Goal: Task Accomplishment & Management: Manage account settings

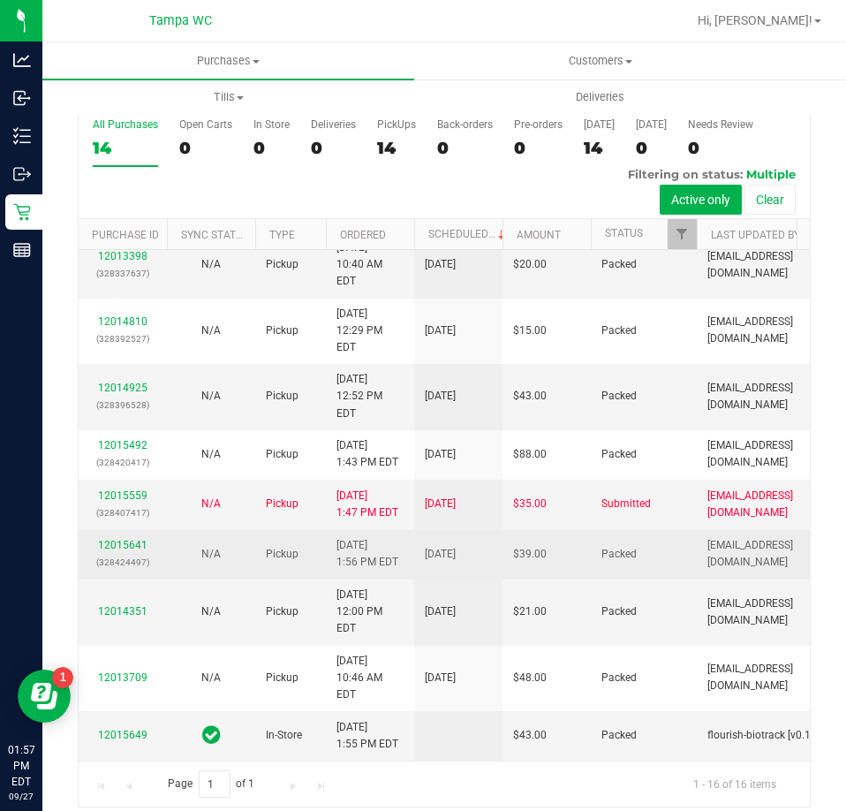
scroll to position [39, 0]
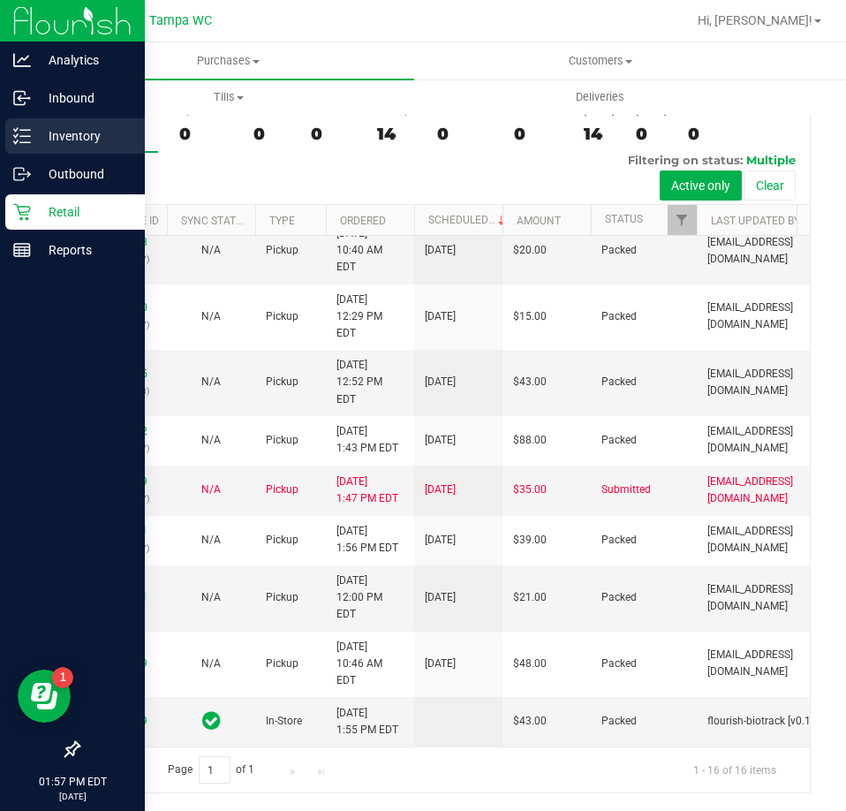
click at [19, 141] on icon at bounding box center [22, 136] width 18 height 18
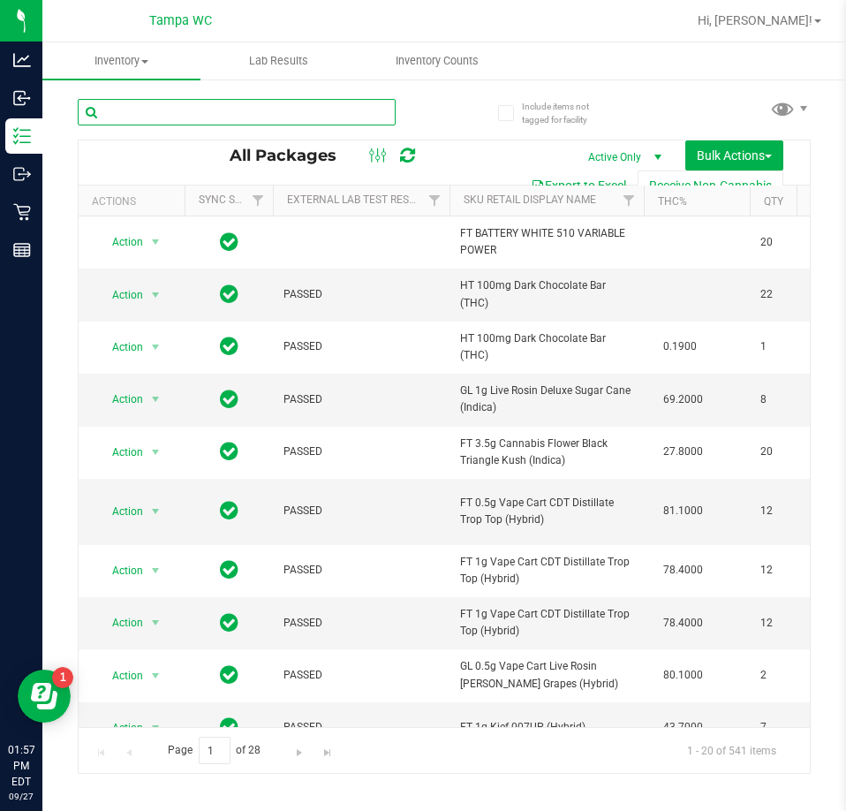
click at [177, 99] on input "text" at bounding box center [237, 112] width 318 height 27
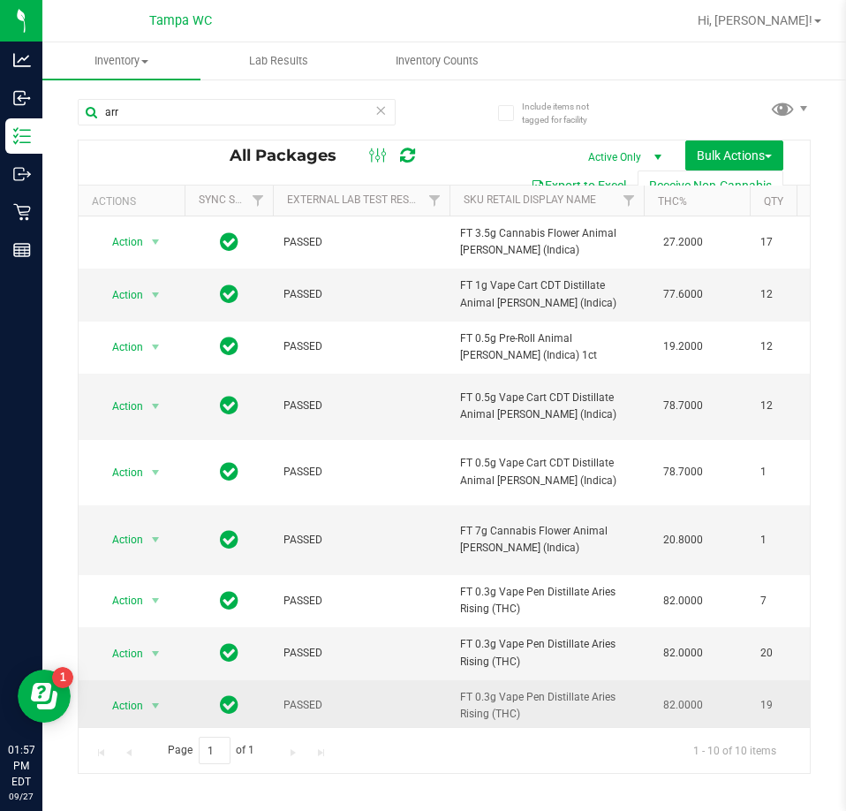
drag, startPoint x: 557, startPoint y: 703, endPoint x: 459, endPoint y: 682, distance: 100.3
click at [459, 682] on td "FT 0.3g Vape Pen Distillate Aries Rising (THC)" at bounding box center [547, 706] width 194 height 52
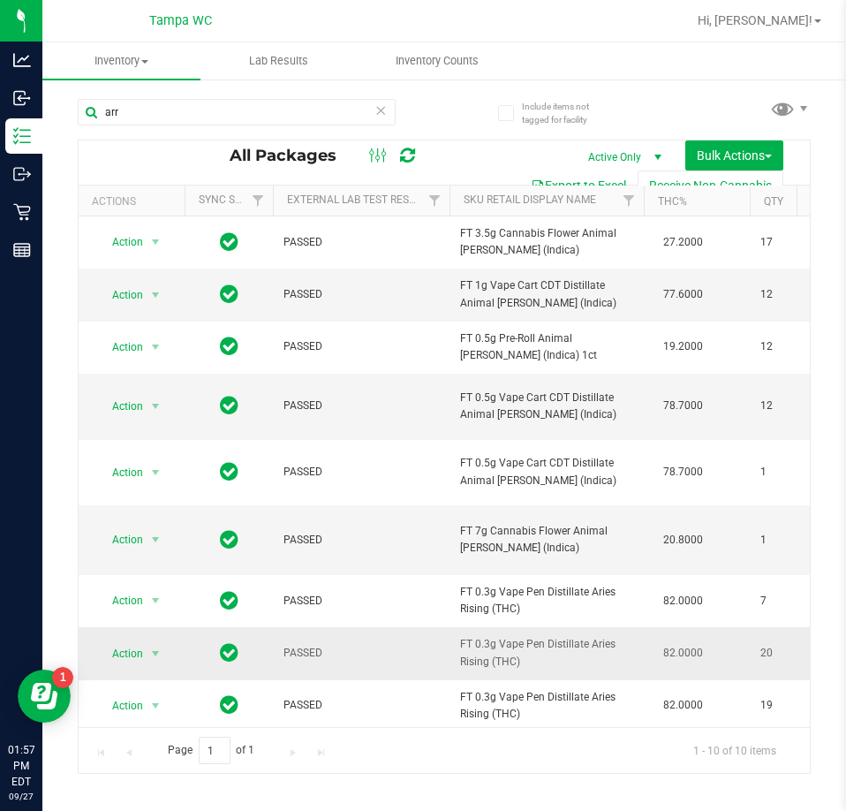
copy span "FT 0.3g Vape Pen Distillate Aries Rising (THC)"
drag, startPoint x: 179, startPoint y: 117, endPoint x: -348, endPoint y: 117, distance: 527.4
click at [0, 117] on html "Analytics Inbound Inventory Outbound Retail Reports 01:57 PM EDT [DATE] 09/27 T…" at bounding box center [423, 405] width 846 height 811
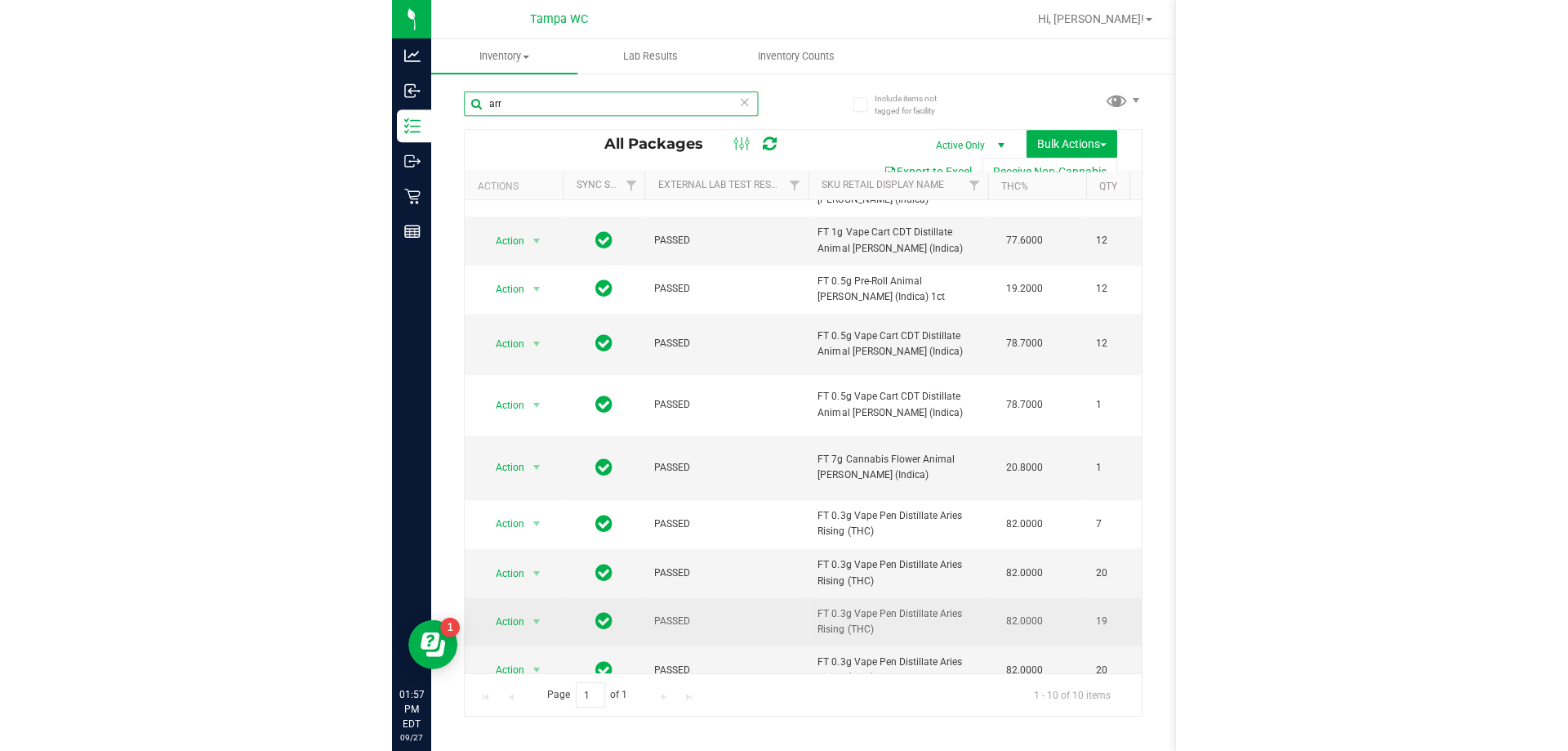
scroll to position [49, 0]
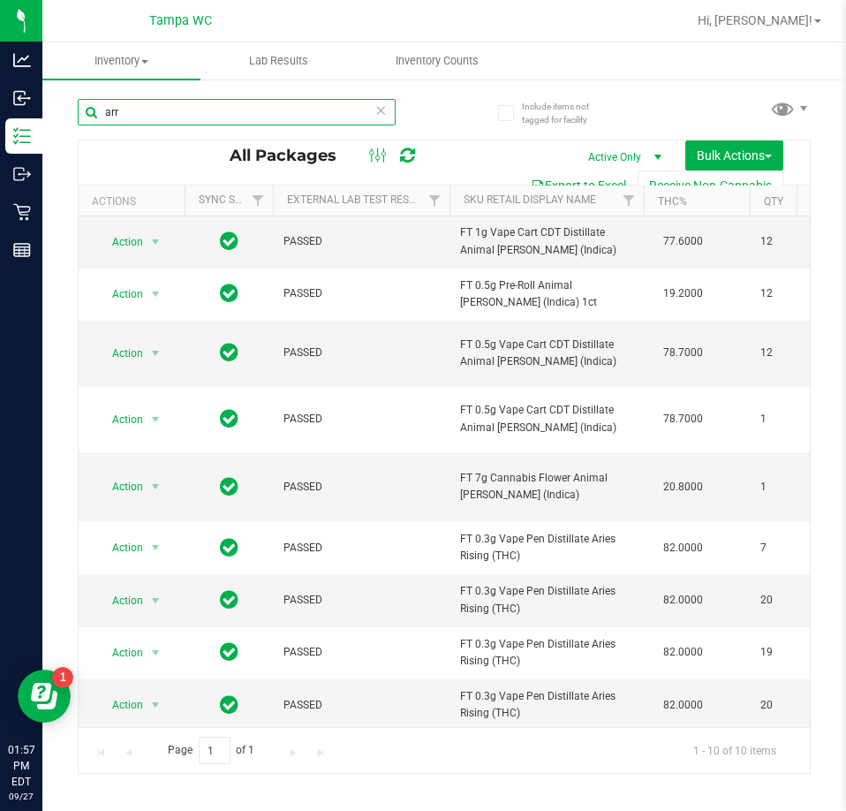
paste input "FT 0.3g Vape Pen Distillate Aries Rising (THC)"
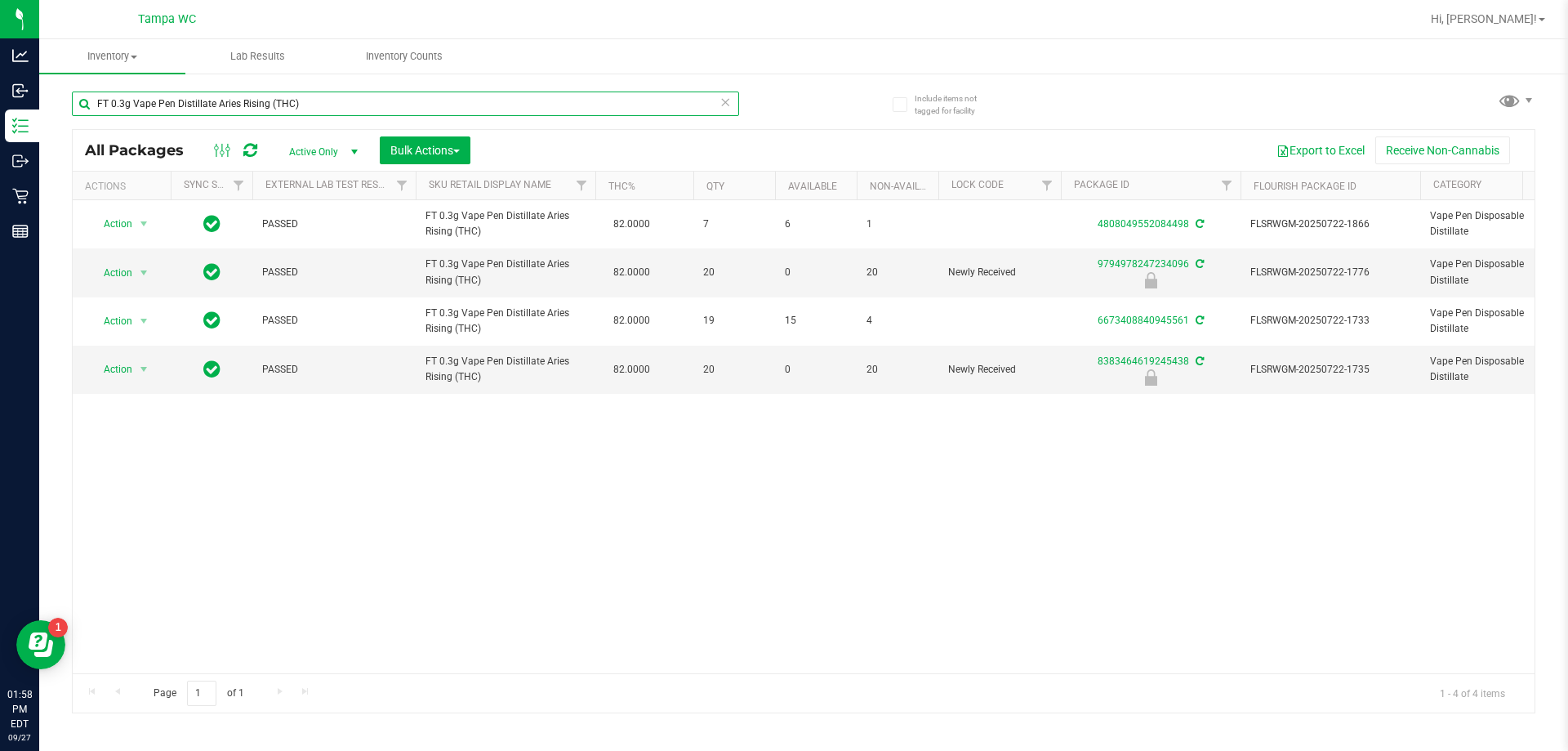
drag, startPoint x: 362, startPoint y: 102, endPoint x: -908, endPoint y: 6, distance: 1273.6
click at [0, 6] on html "Analytics Inbound Inventory Outbound Retail Reports 01:58 PM EDT [DATE] 09/27 T…" at bounding box center [784, 376] width 1568 height 751
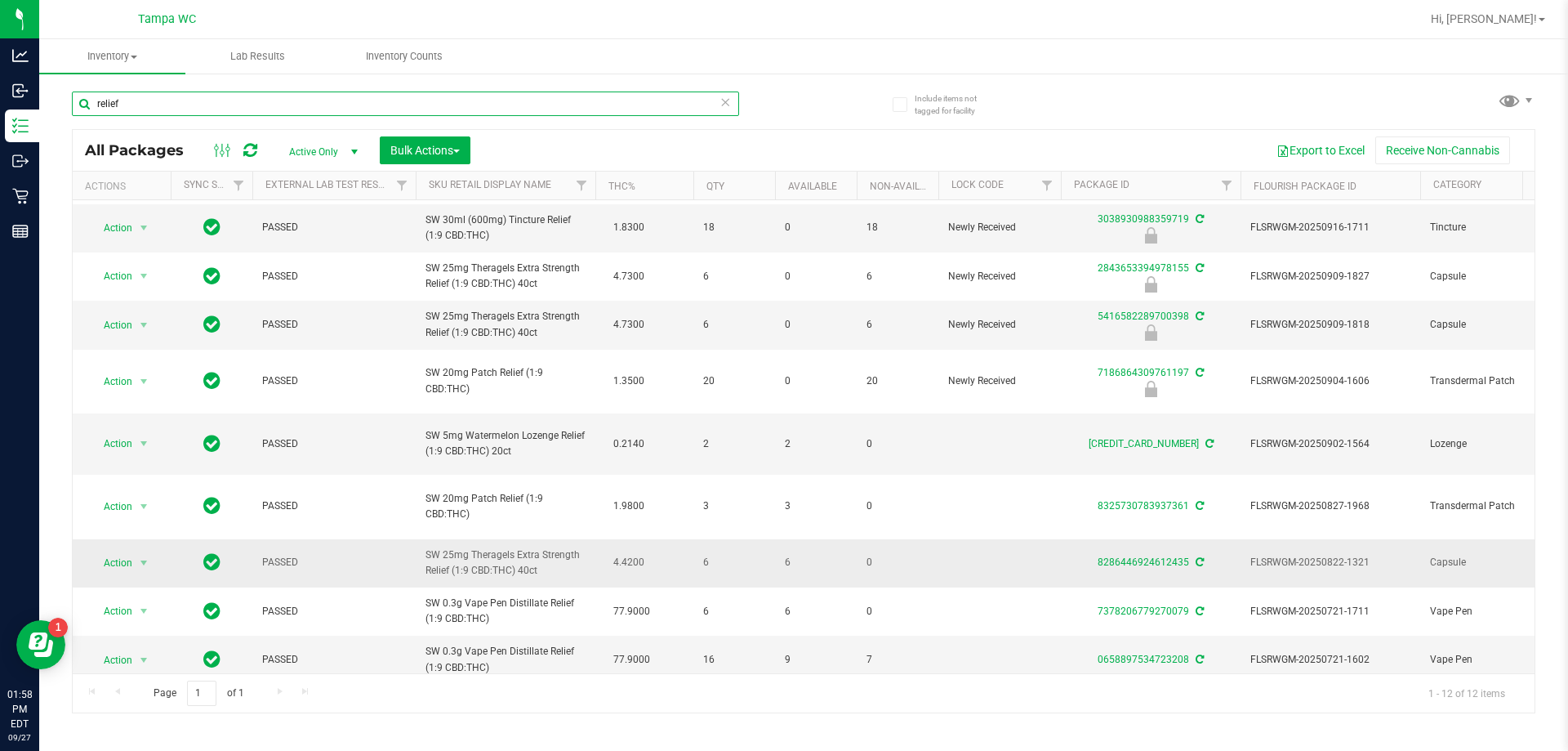
scroll to position [157, 0]
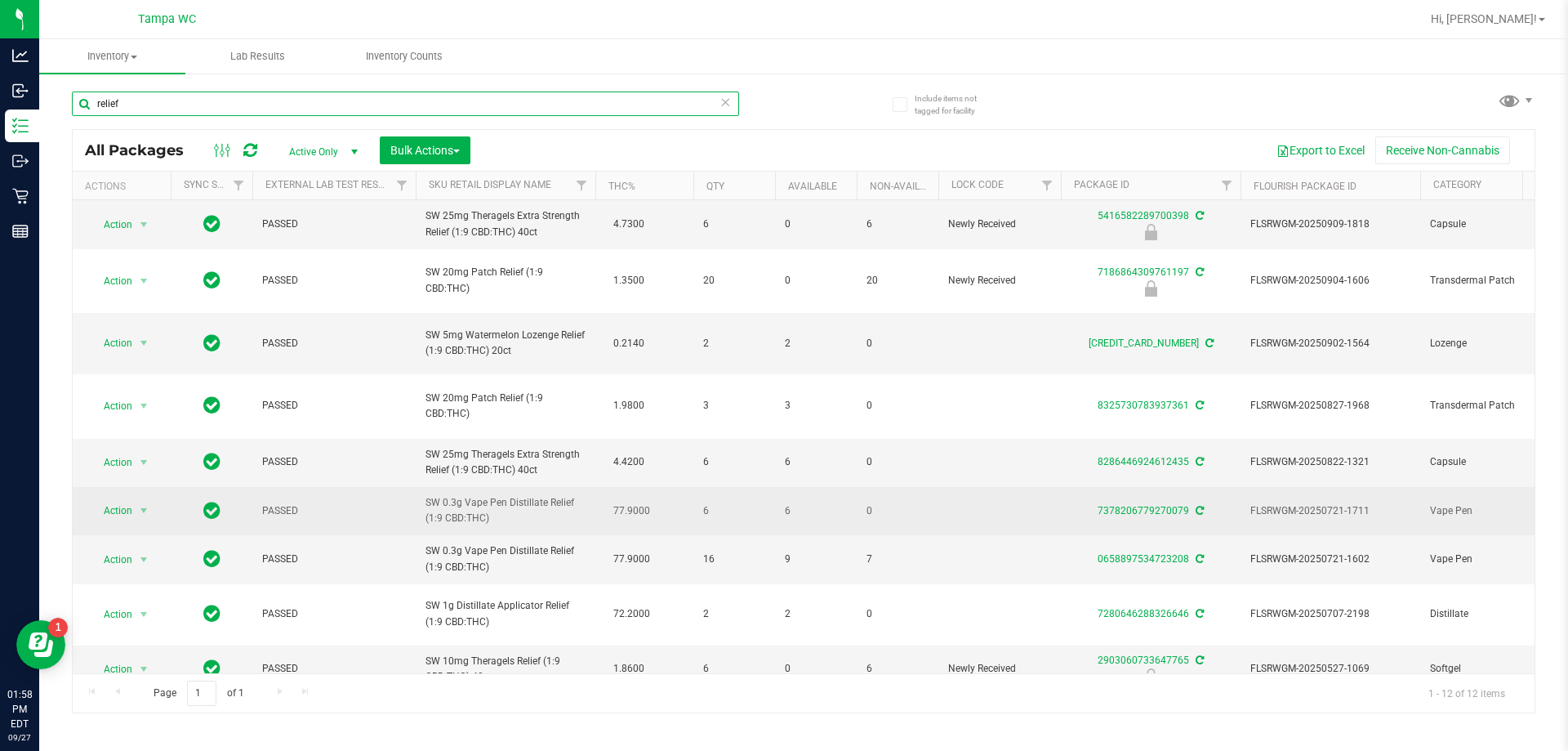
type input "relief"
click at [98, 499] on span "Action" at bounding box center [111, 511] width 44 height 23
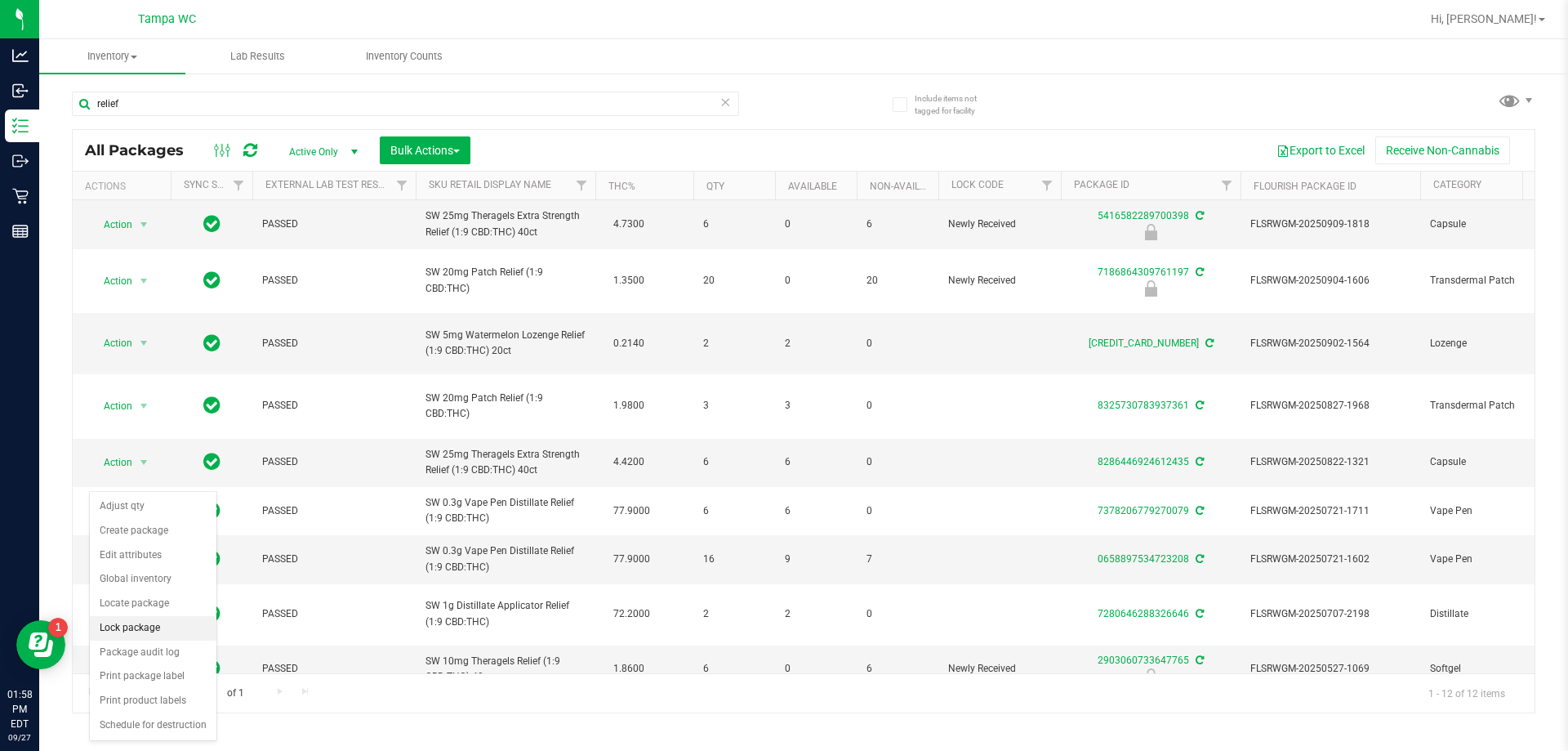
click at [148, 629] on li "Lock package" at bounding box center [153, 628] width 127 height 25
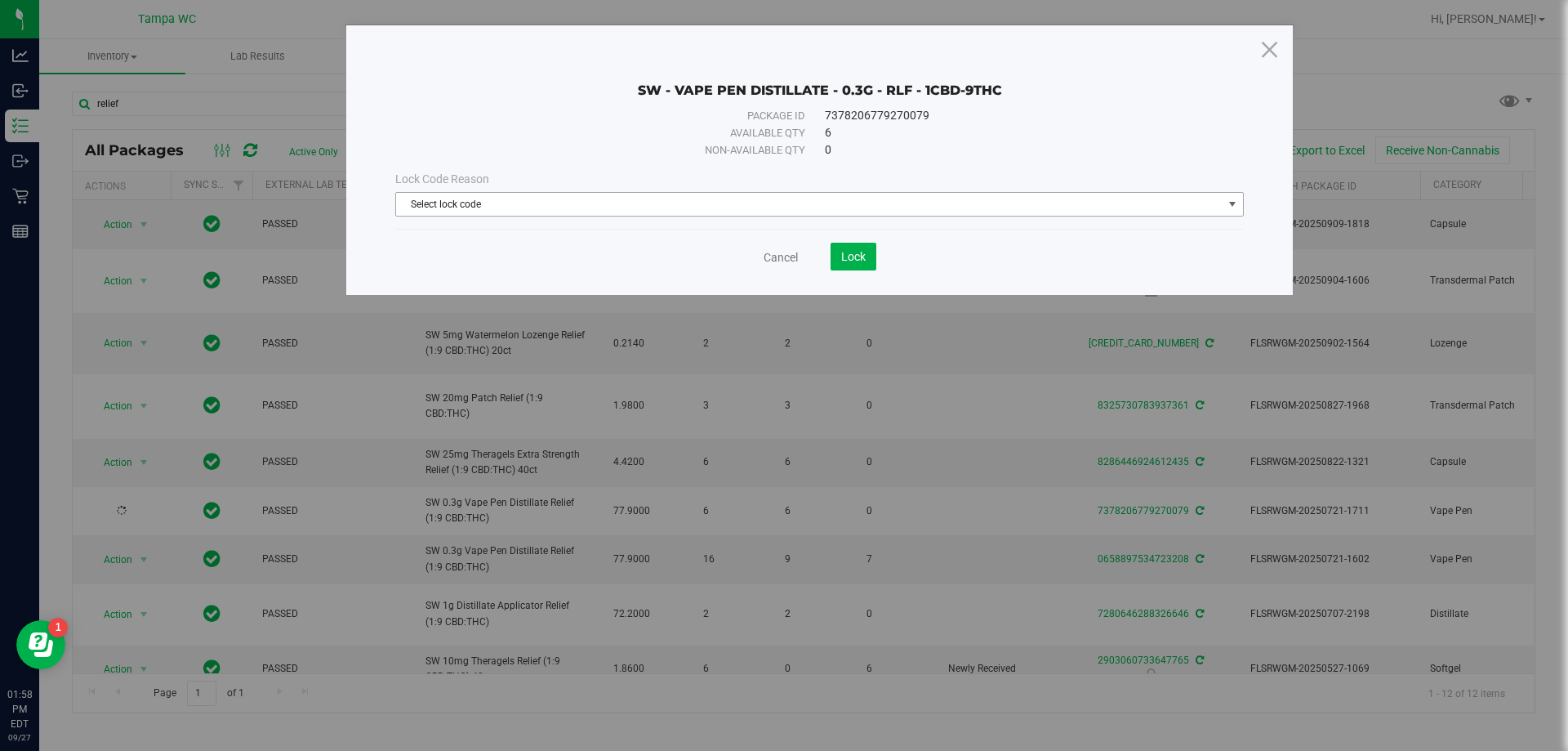
click at [795, 204] on span "Select lock code" at bounding box center [809, 203] width 827 height 23
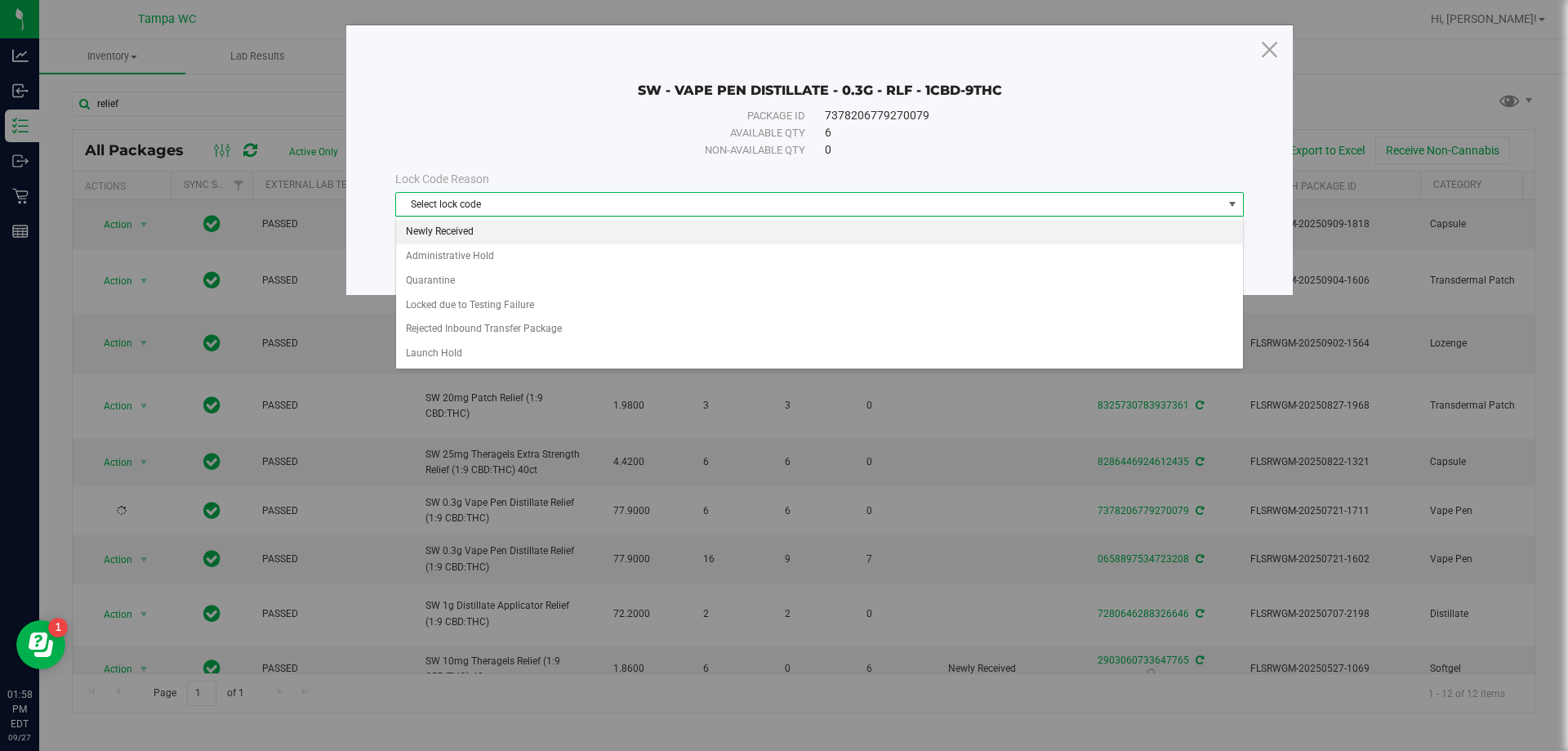
click at [508, 230] on li "Newly Received" at bounding box center [819, 232] width 847 height 25
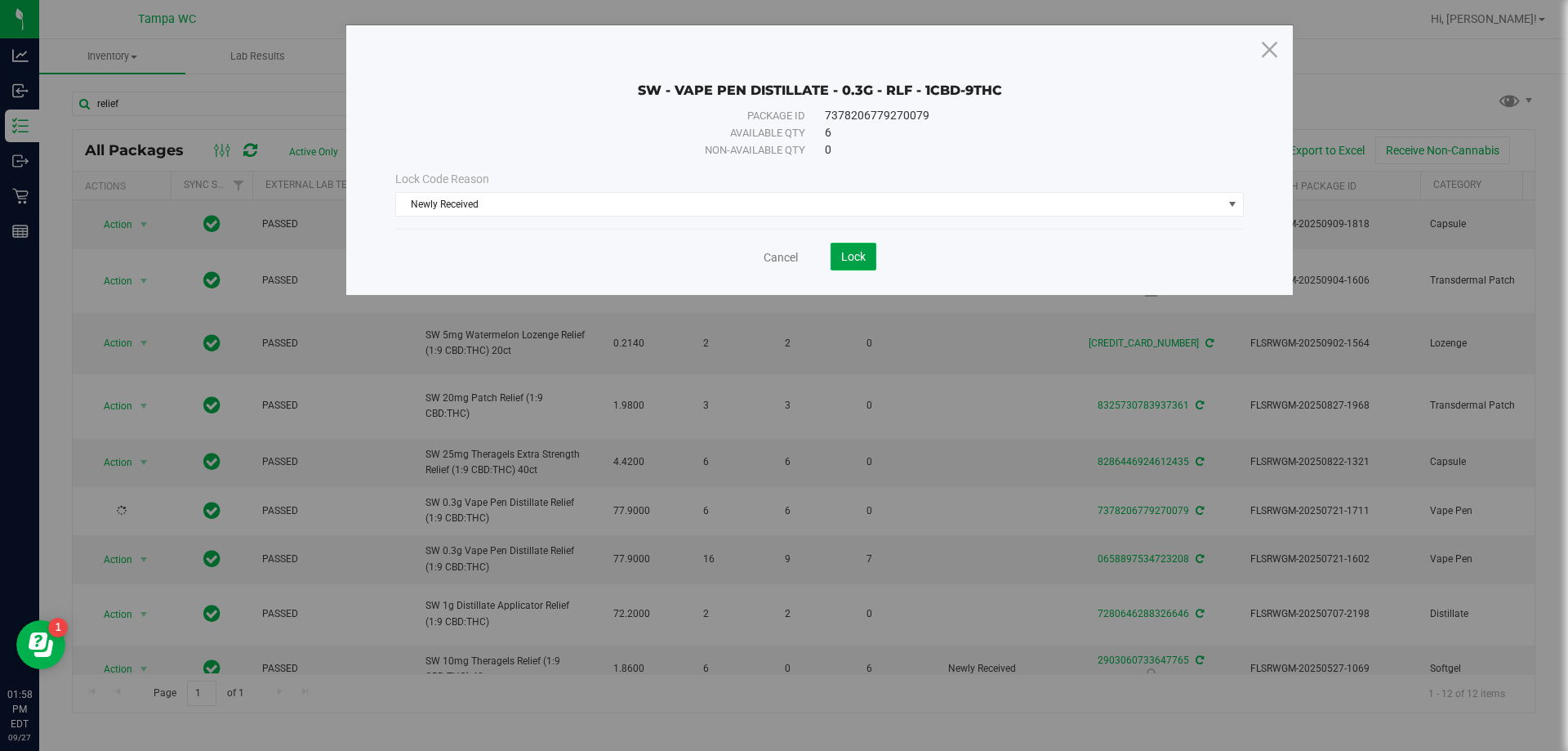
drag, startPoint x: 858, startPoint y: 252, endPoint x: 851, endPoint y: 256, distance: 8.1
click at [854, 254] on span "Lock" at bounding box center [853, 256] width 25 height 13
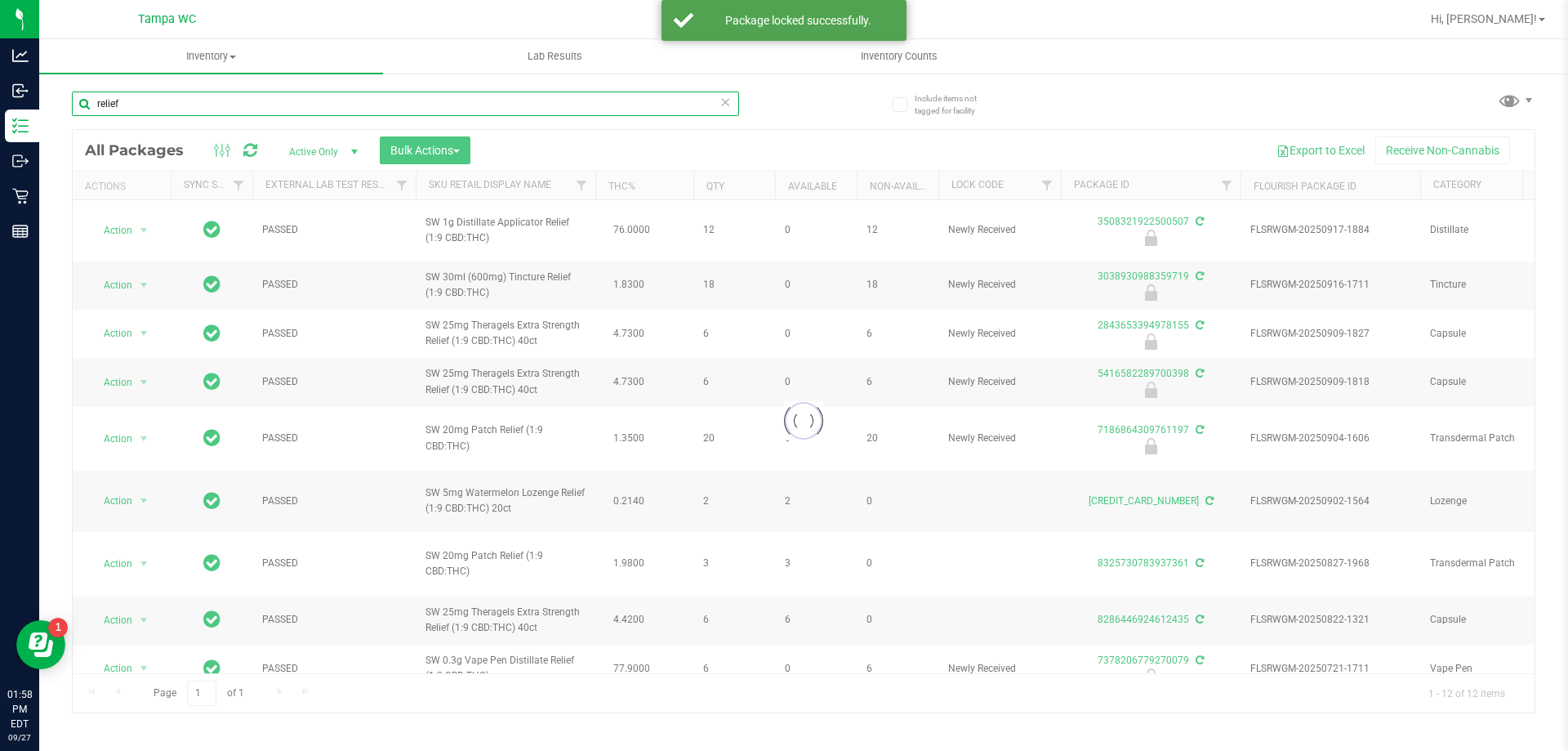
drag, startPoint x: 141, startPoint y: 106, endPoint x: -407, endPoint y: 31, distance: 553.1
click at [0, 31] on html "Analytics Inbound Inventory Outbound Retail Reports 01:58 PM EDT [DATE] 09/27 T…" at bounding box center [784, 376] width 1568 height 751
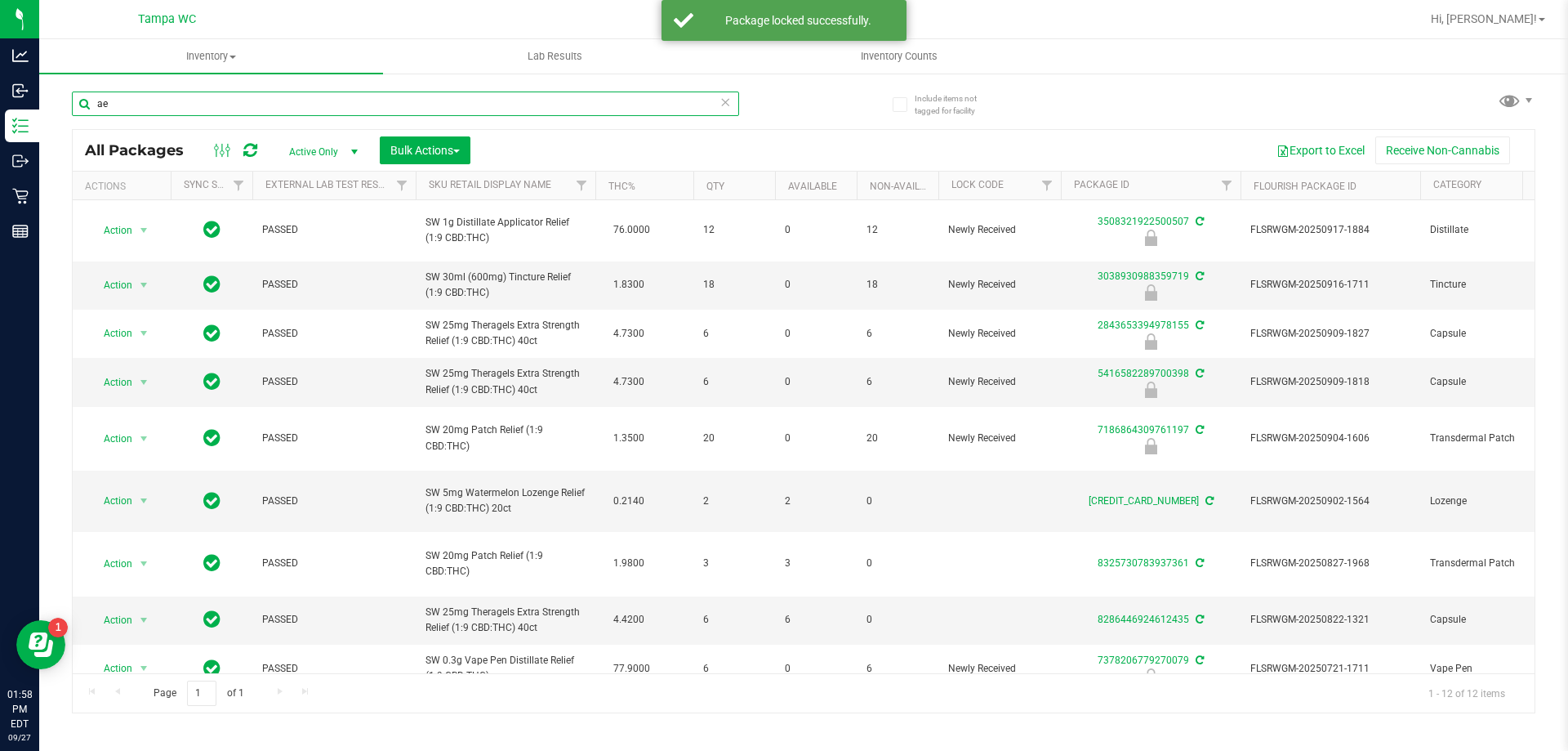
type input "aeq"
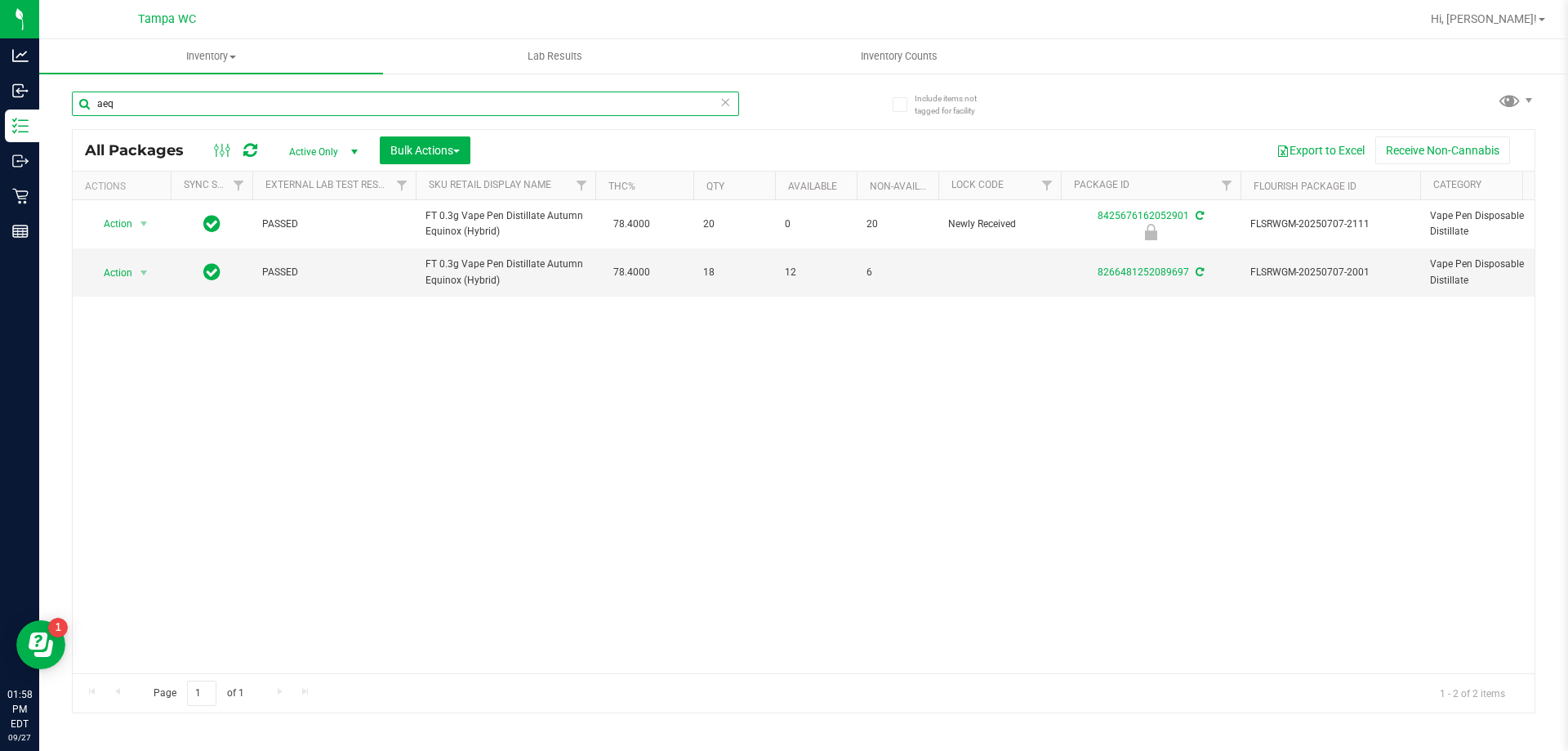
drag, startPoint x: 152, startPoint y: 104, endPoint x: 74, endPoint y: 105, distance: 78.0
click at [74, 105] on input "aeq" at bounding box center [406, 104] width 668 height 25
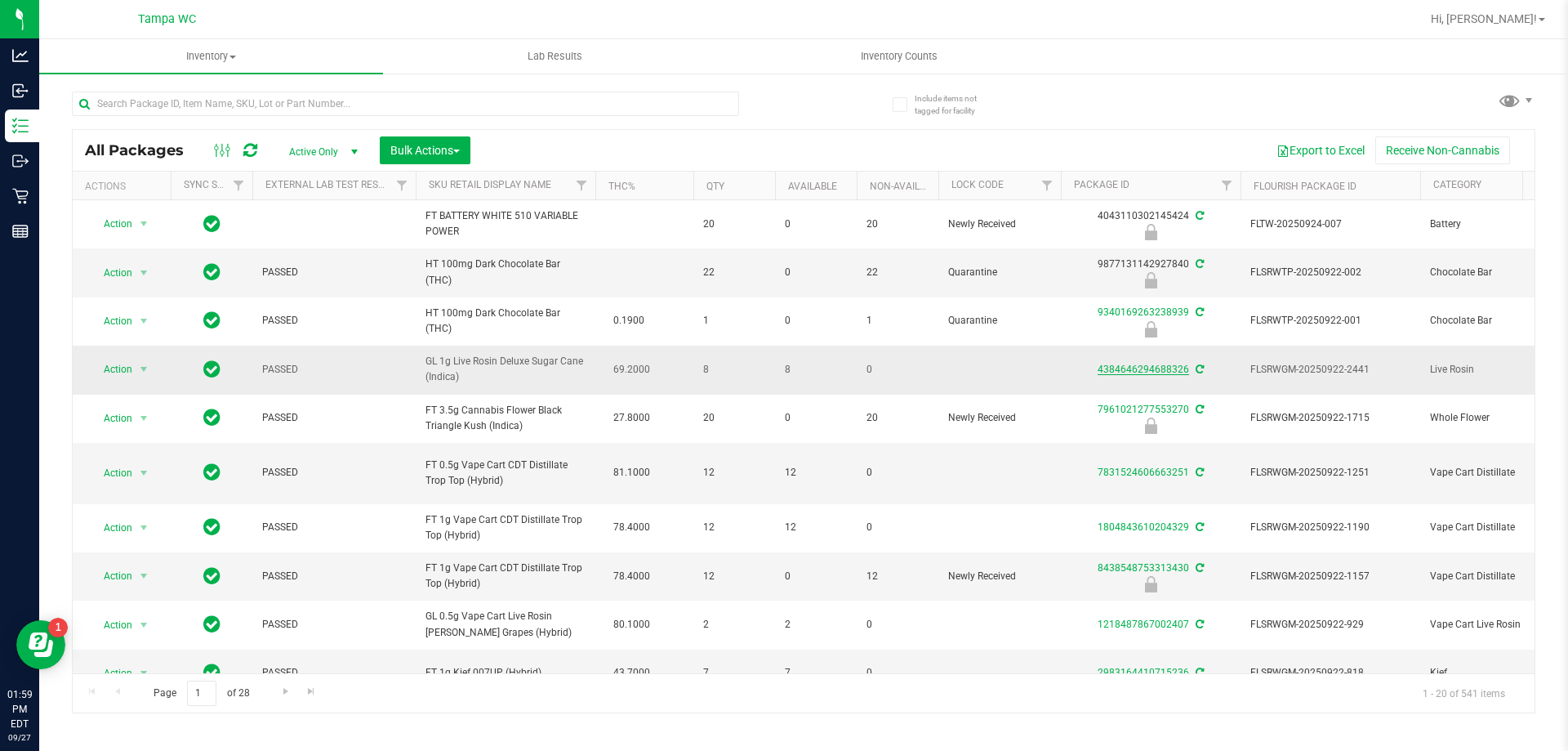
click at [1135, 372] on link "4384646294688326" at bounding box center [1143, 369] width 92 height 11
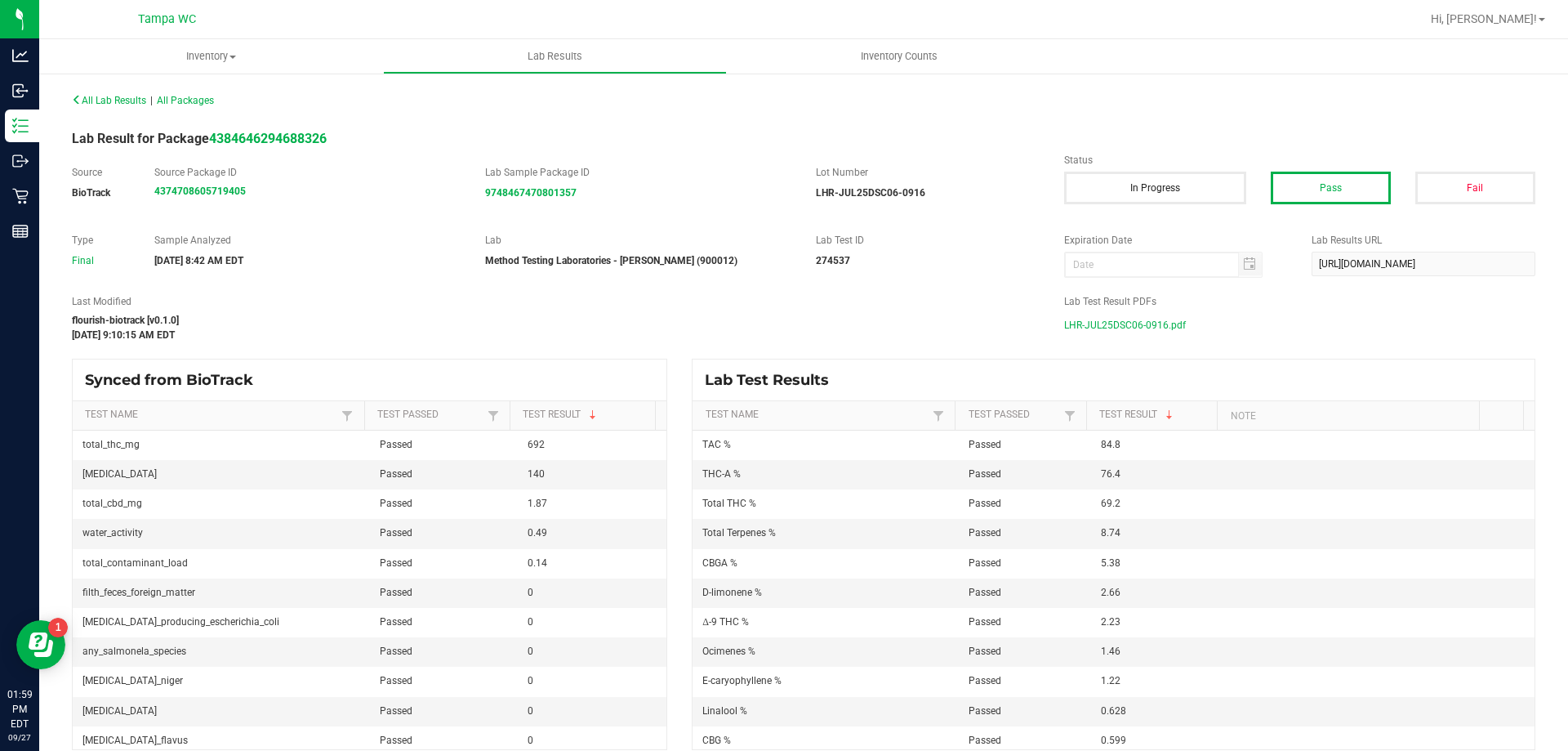
click at [1134, 335] on span "LHR-JUL25DSC06-0916.pdf" at bounding box center [1125, 325] width 122 height 25
